Goal: Information Seeking & Learning: Learn about a topic

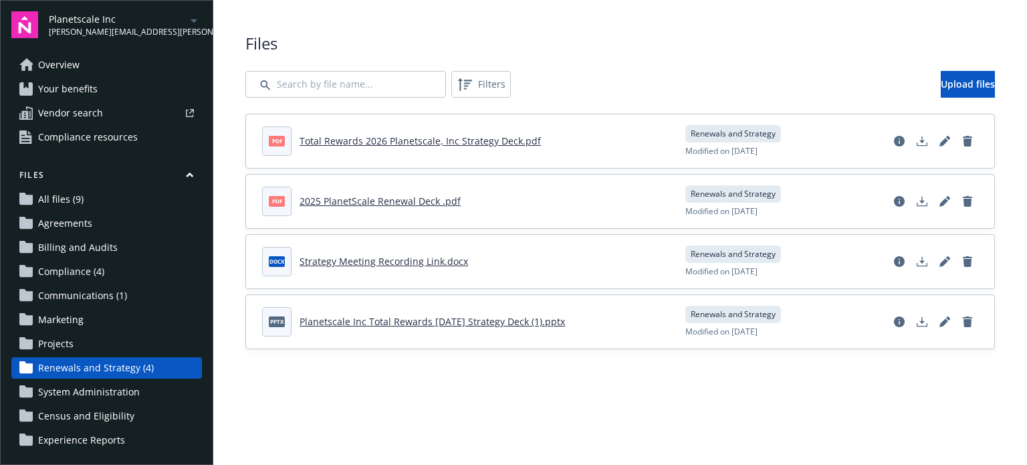
click at [72, 89] on span "Your benefits" at bounding box center [68, 88] width 60 height 21
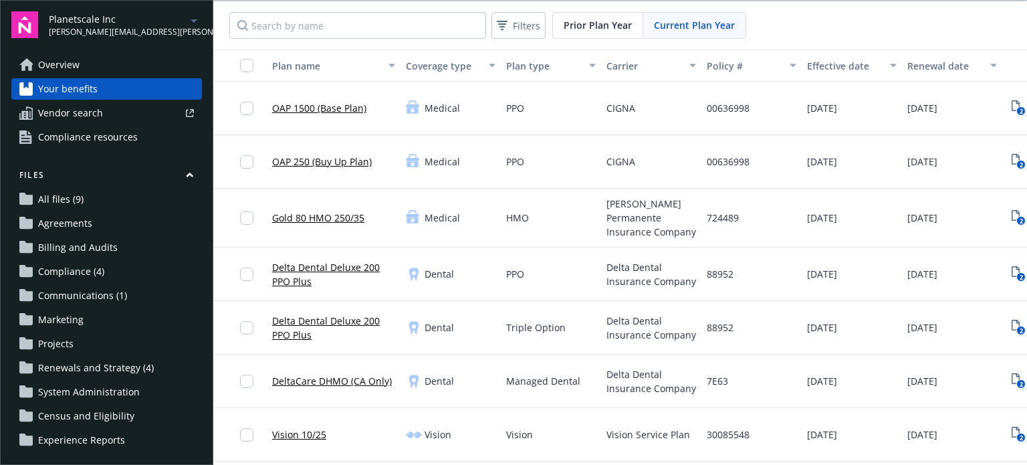
click at [60, 66] on span "Overview" at bounding box center [58, 64] width 41 height 21
